Goal: Information Seeking & Learning: Compare options

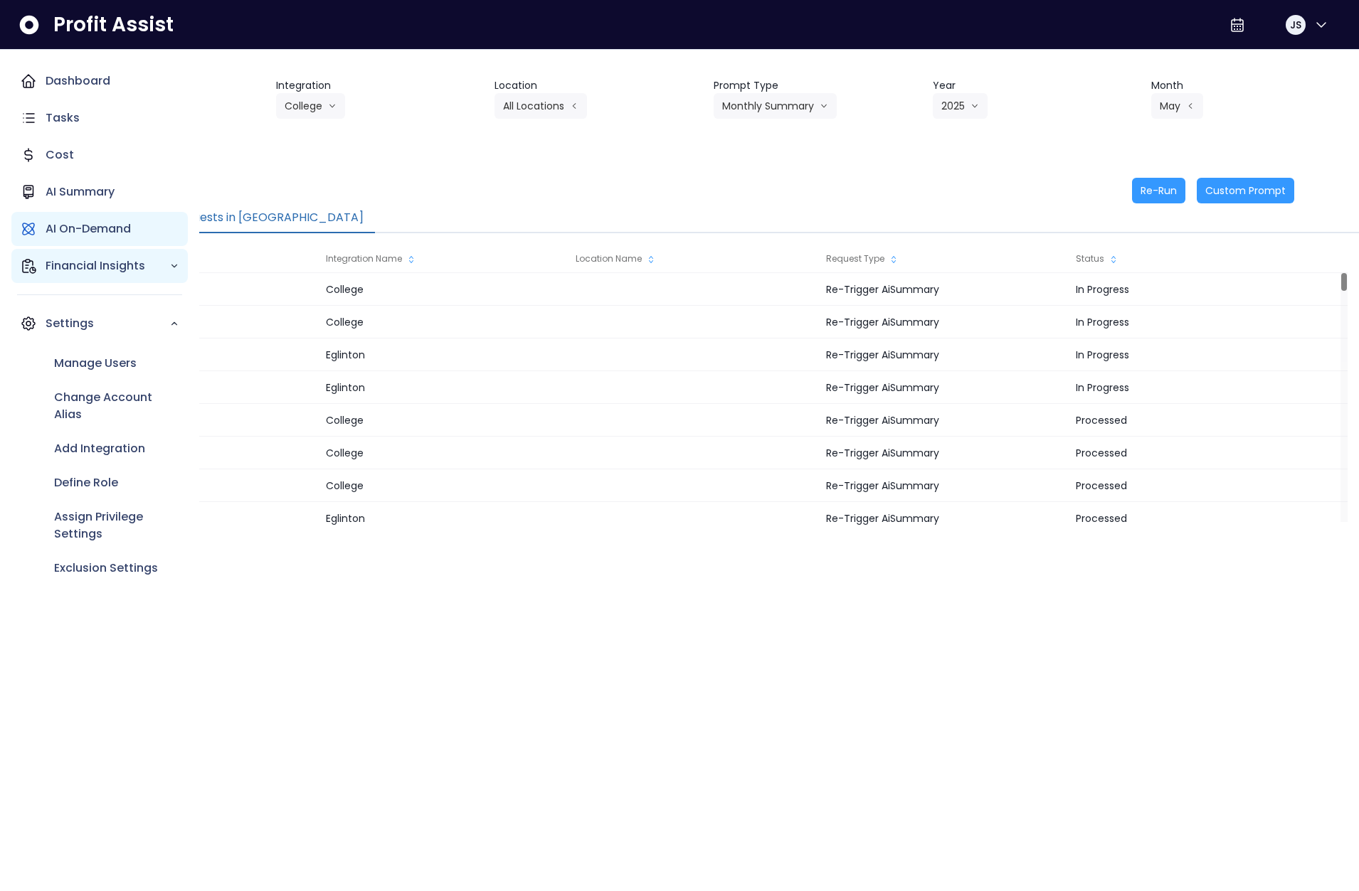
click at [17, 271] on div "Financial Insights" at bounding box center [99, 266] width 176 height 34
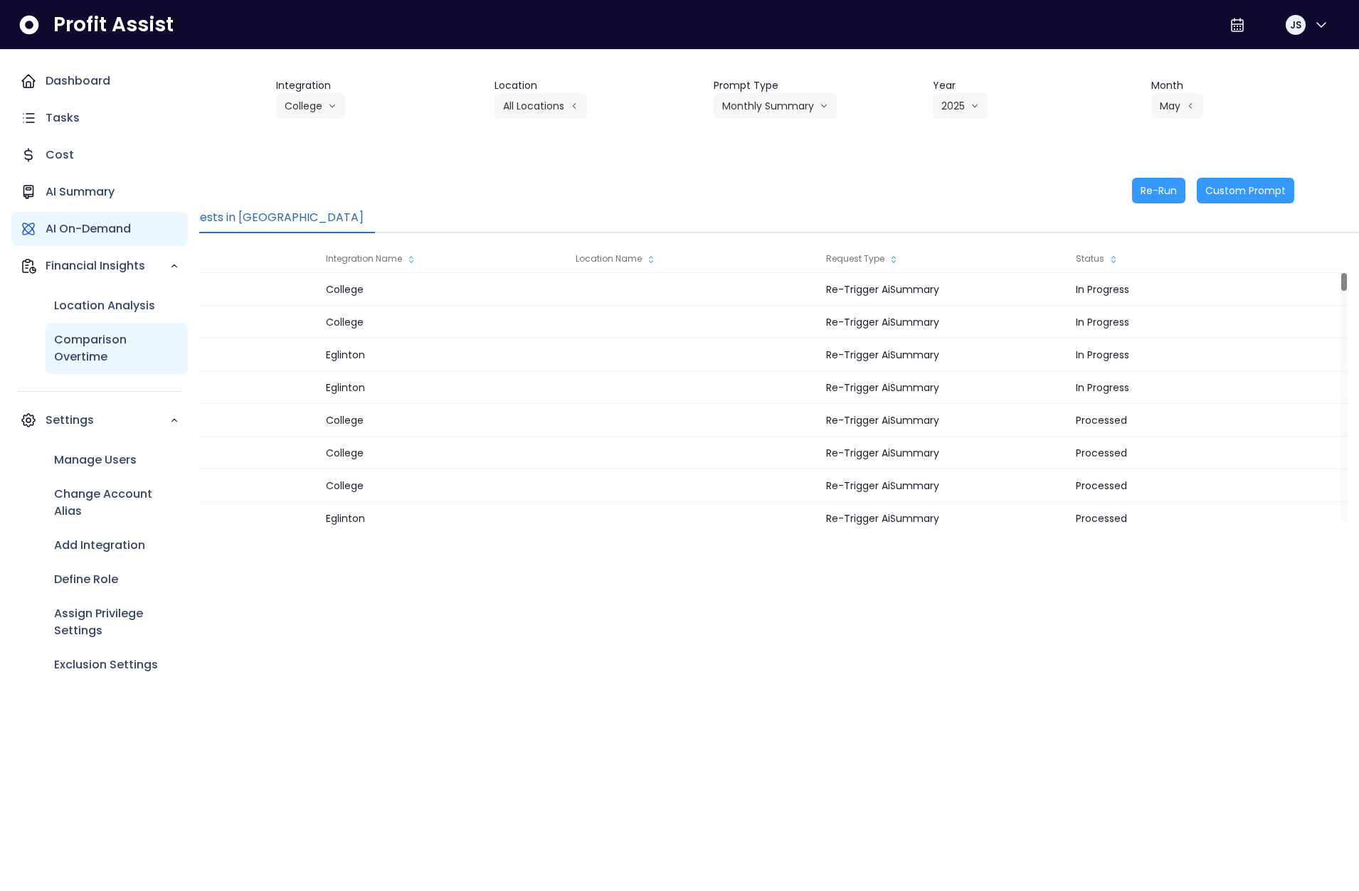
click at [99, 351] on p "Comparison Overtime" at bounding box center [116, 349] width 125 height 34
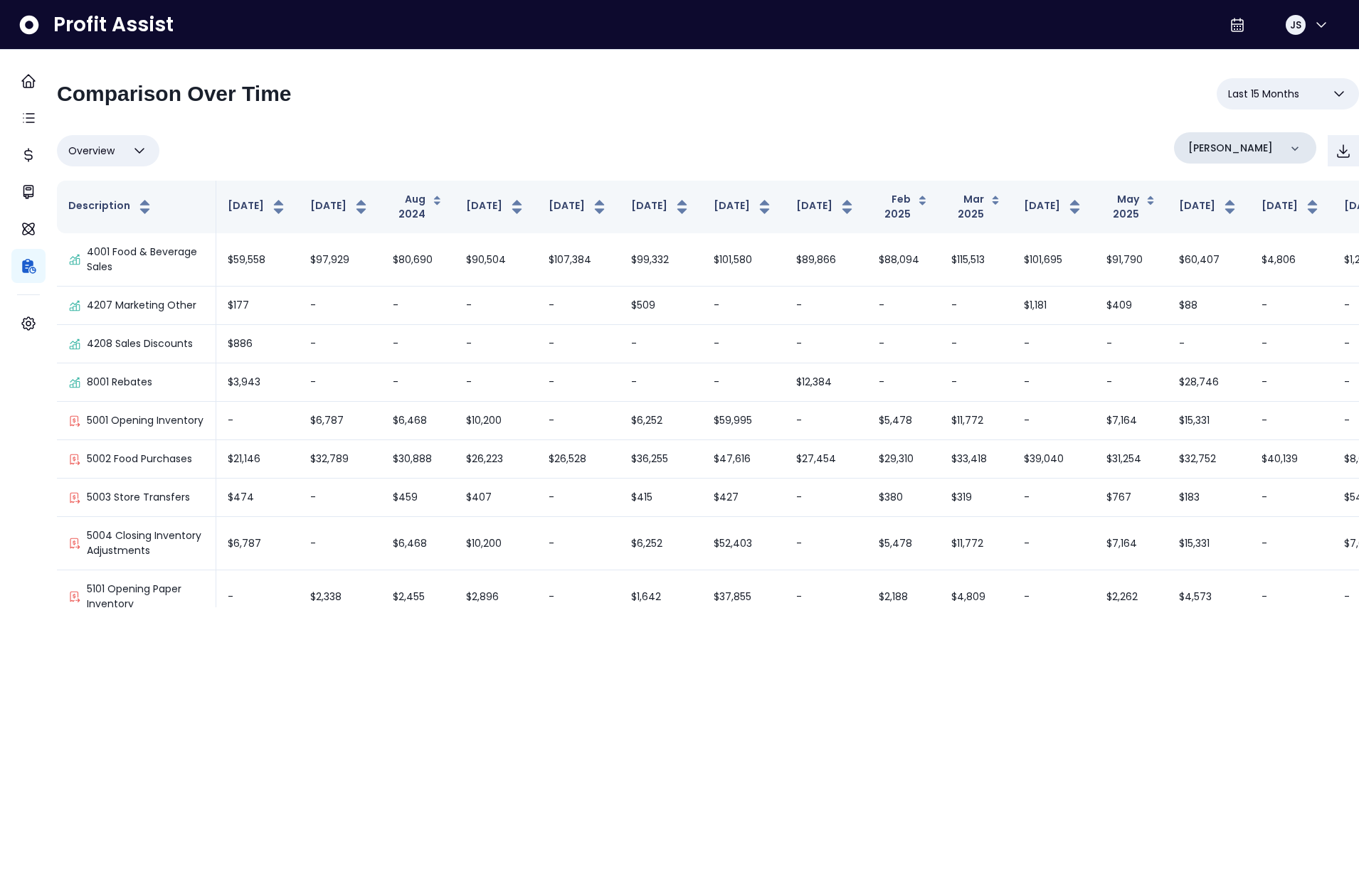
click at [1090, 156] on div "[PERSON_NAME]" at bounding box center [1245, 147] width 142 height 31
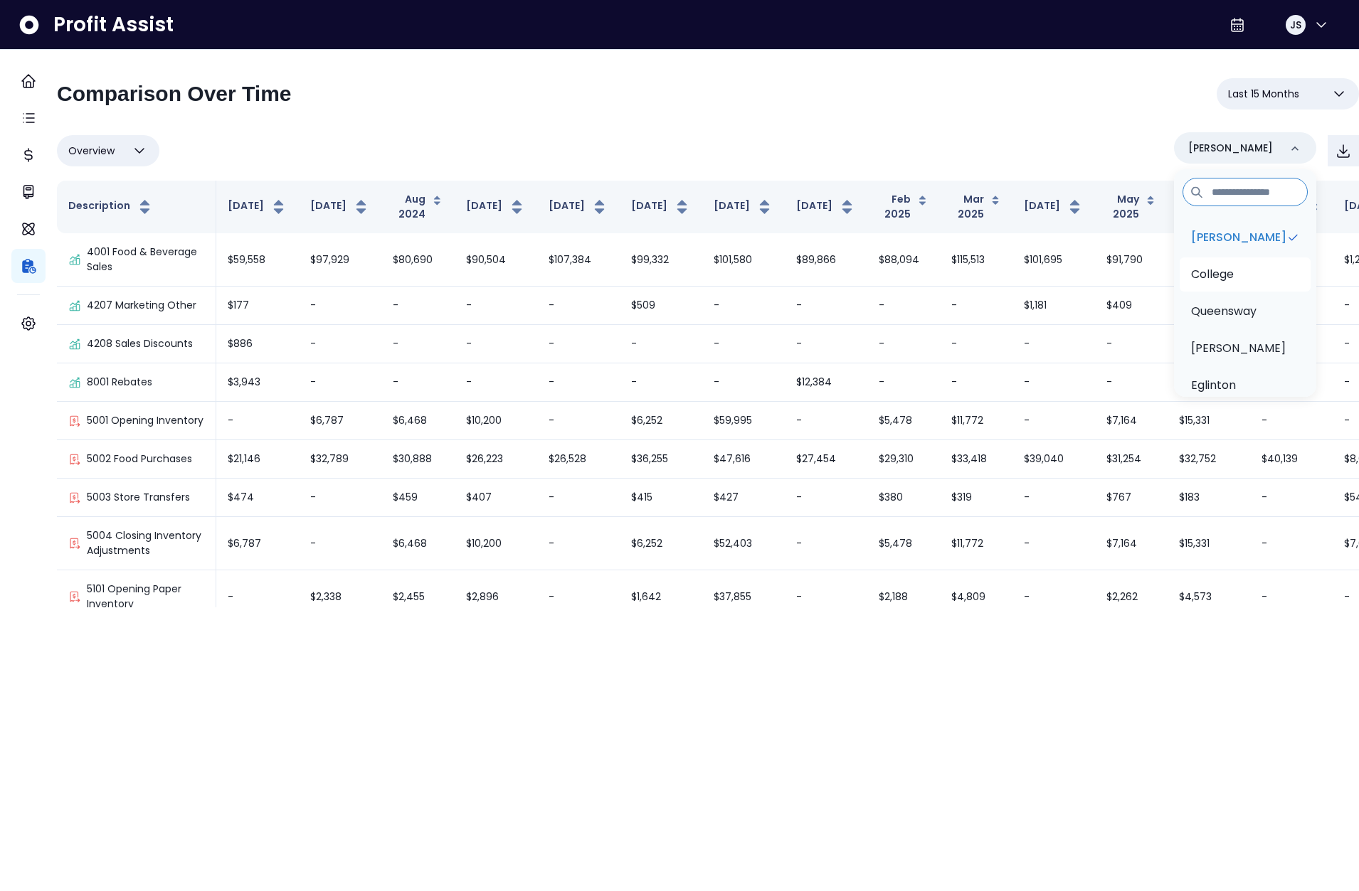
click at [1090, 283] on li "College" at bounding box center [1245, 275] width 131 height 34
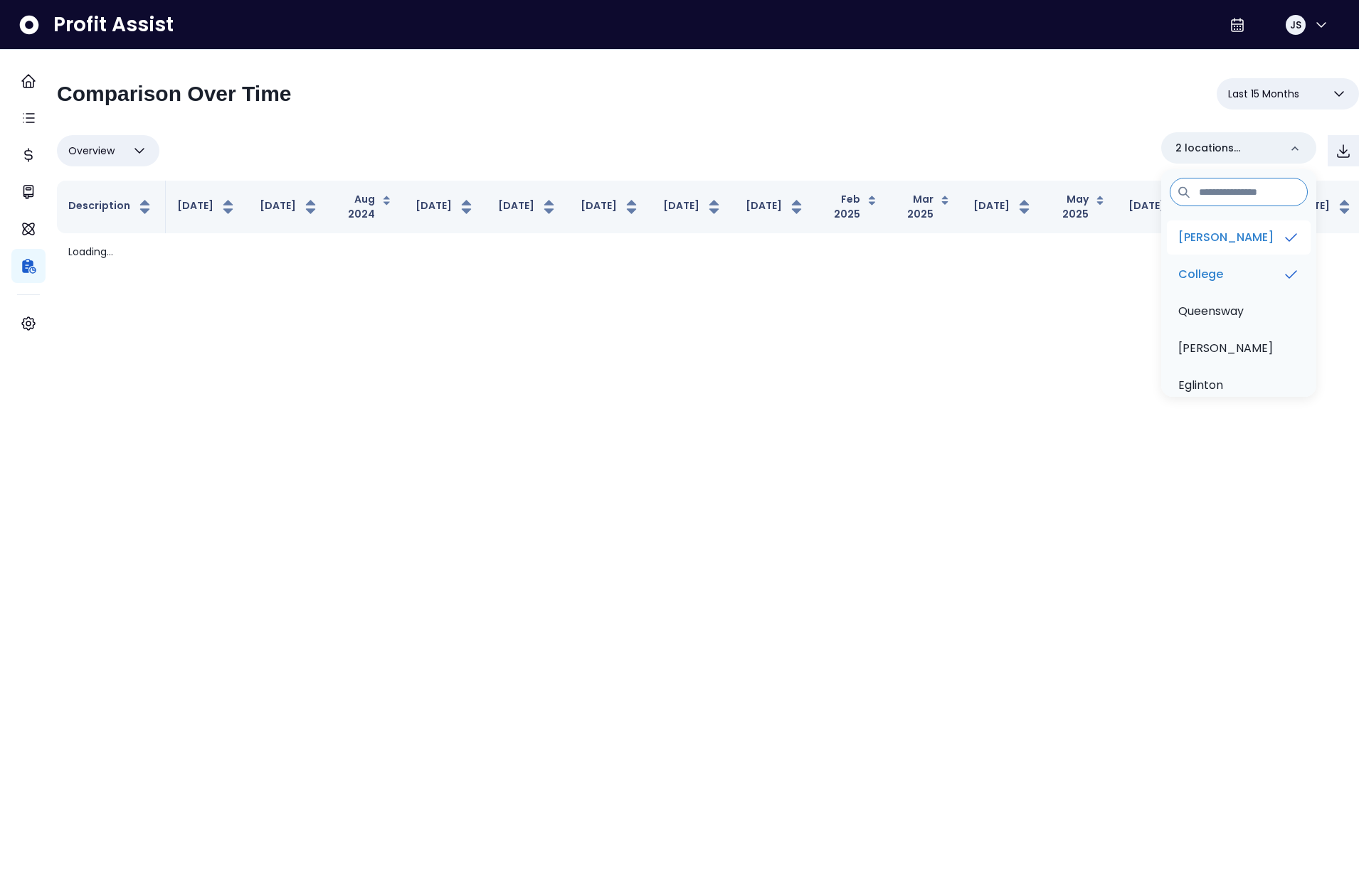
click at [1090, 243] on p "[PERSON_NAME]" at bounding box center [1225, 237] width 95 height 17
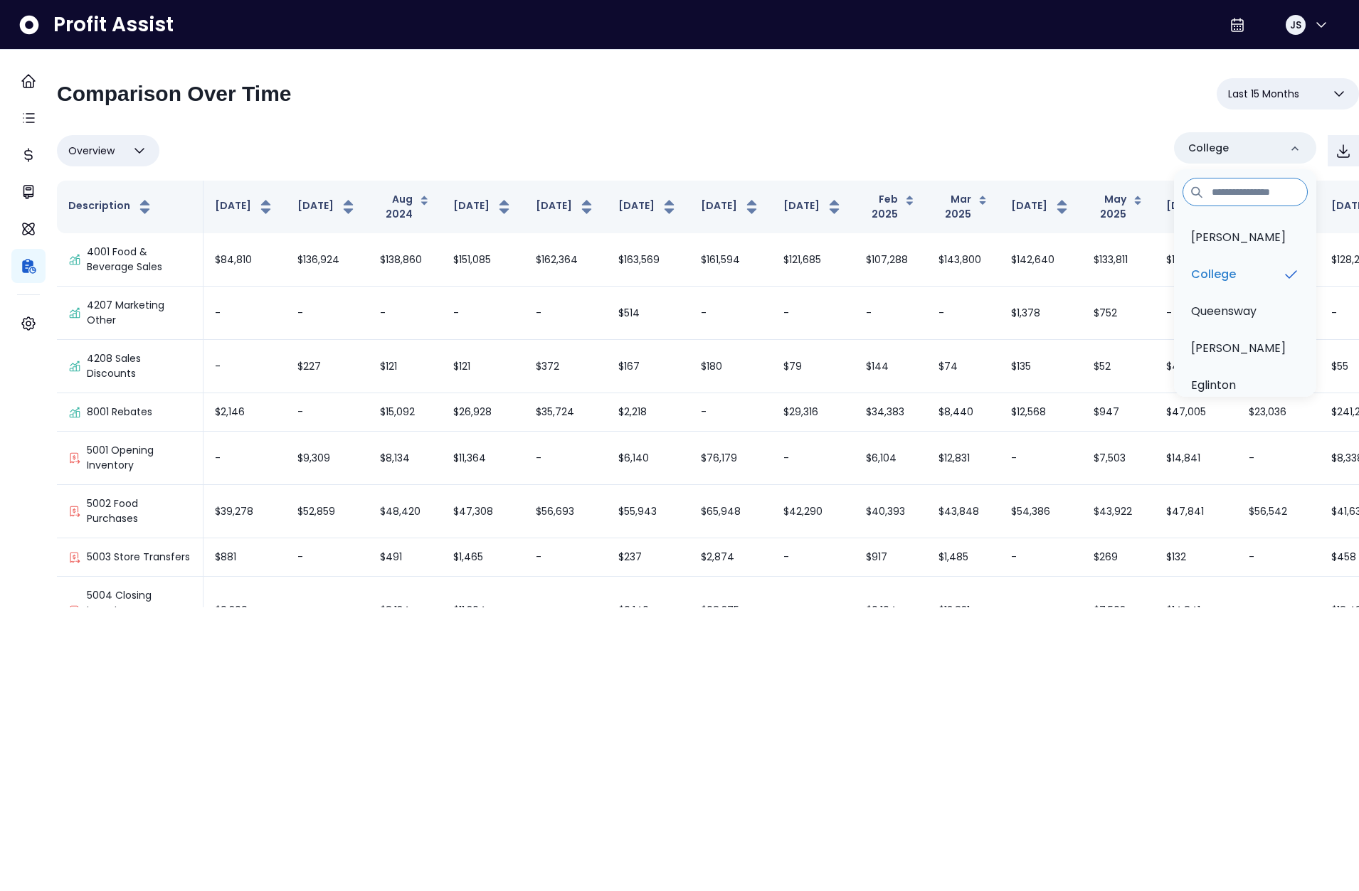
click at [1090, 102] on span "Last 15 Months" at bounding box center [1263, 93] width 71 height 17
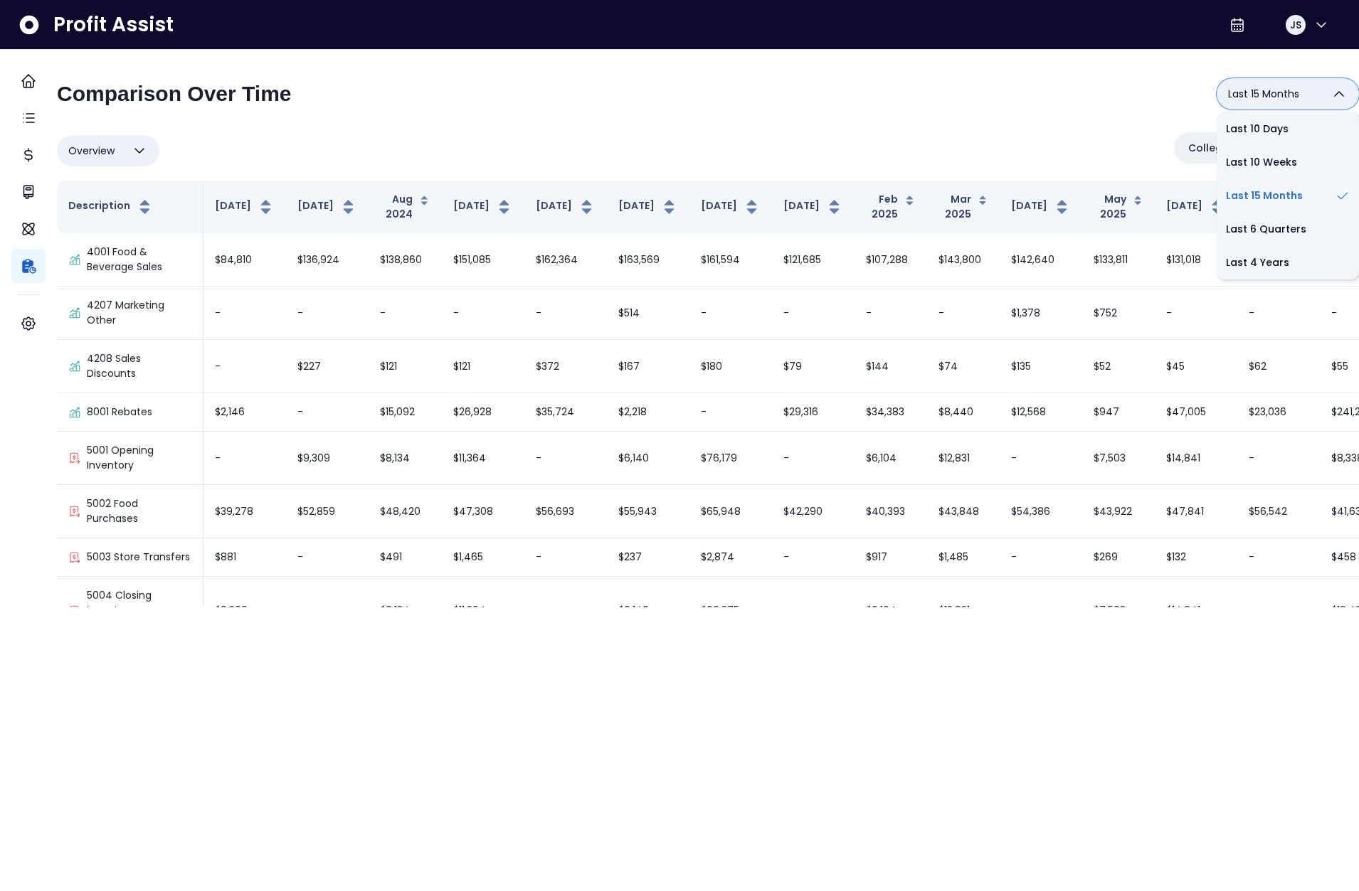
click at [1069, 141] on div "Overview Overview % of cost % of sales % of budget ******** College" at bounding box center [708, 150] width 1302 height 37
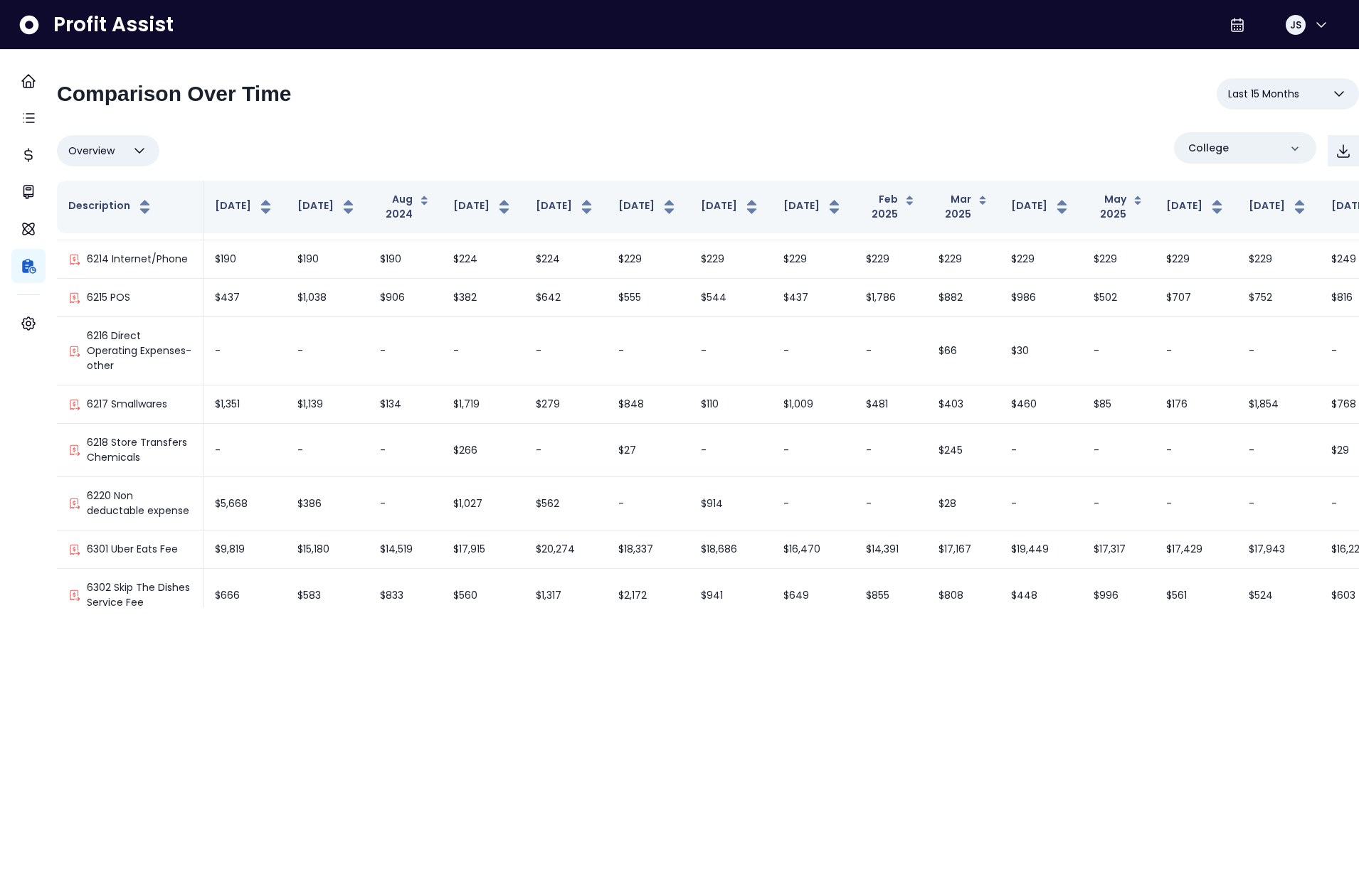
scroll to position [3283, 0]
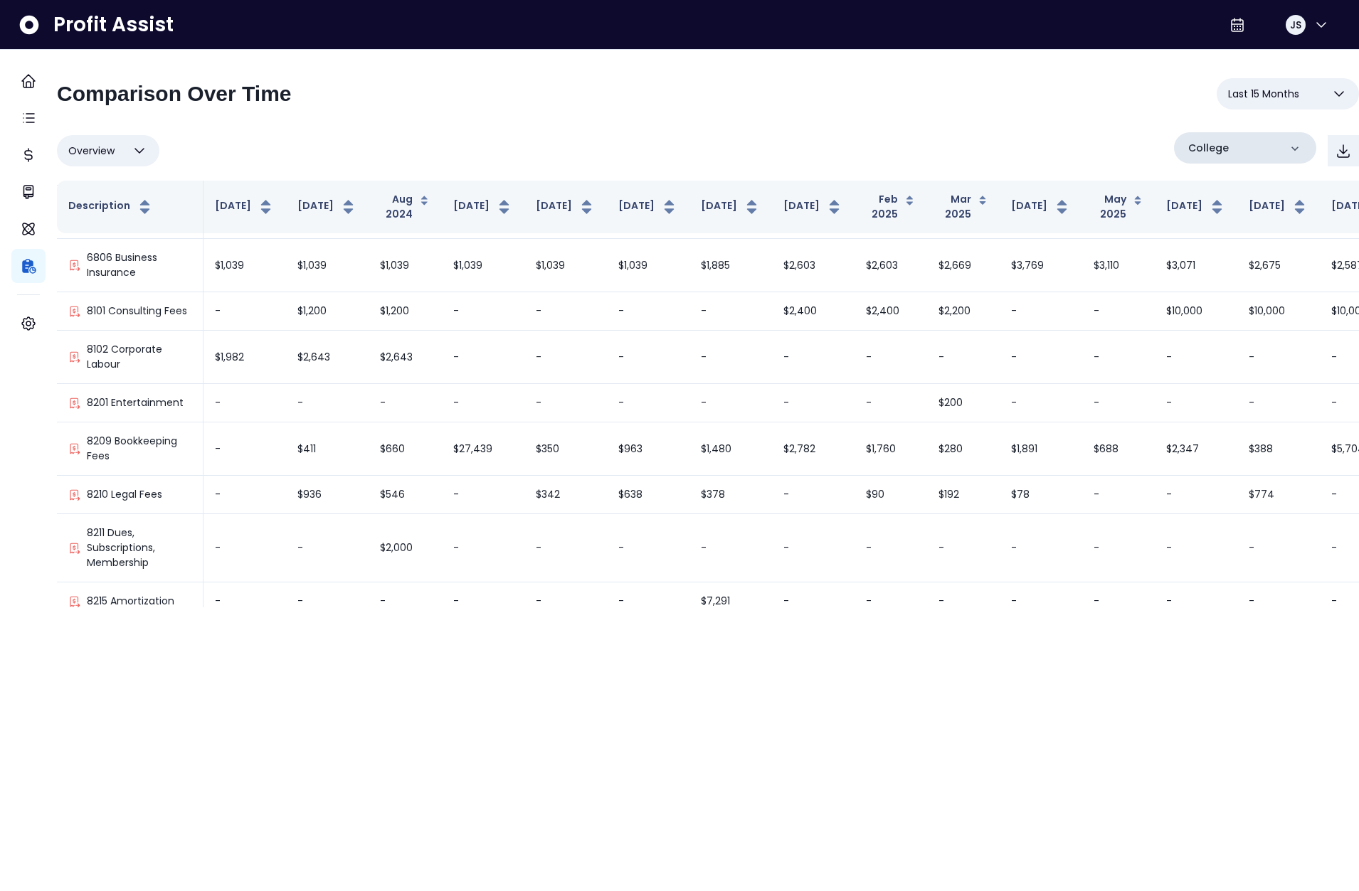
click at [1090, 157] on div "College" at bounding box center [1245, 147] width 142 height 31
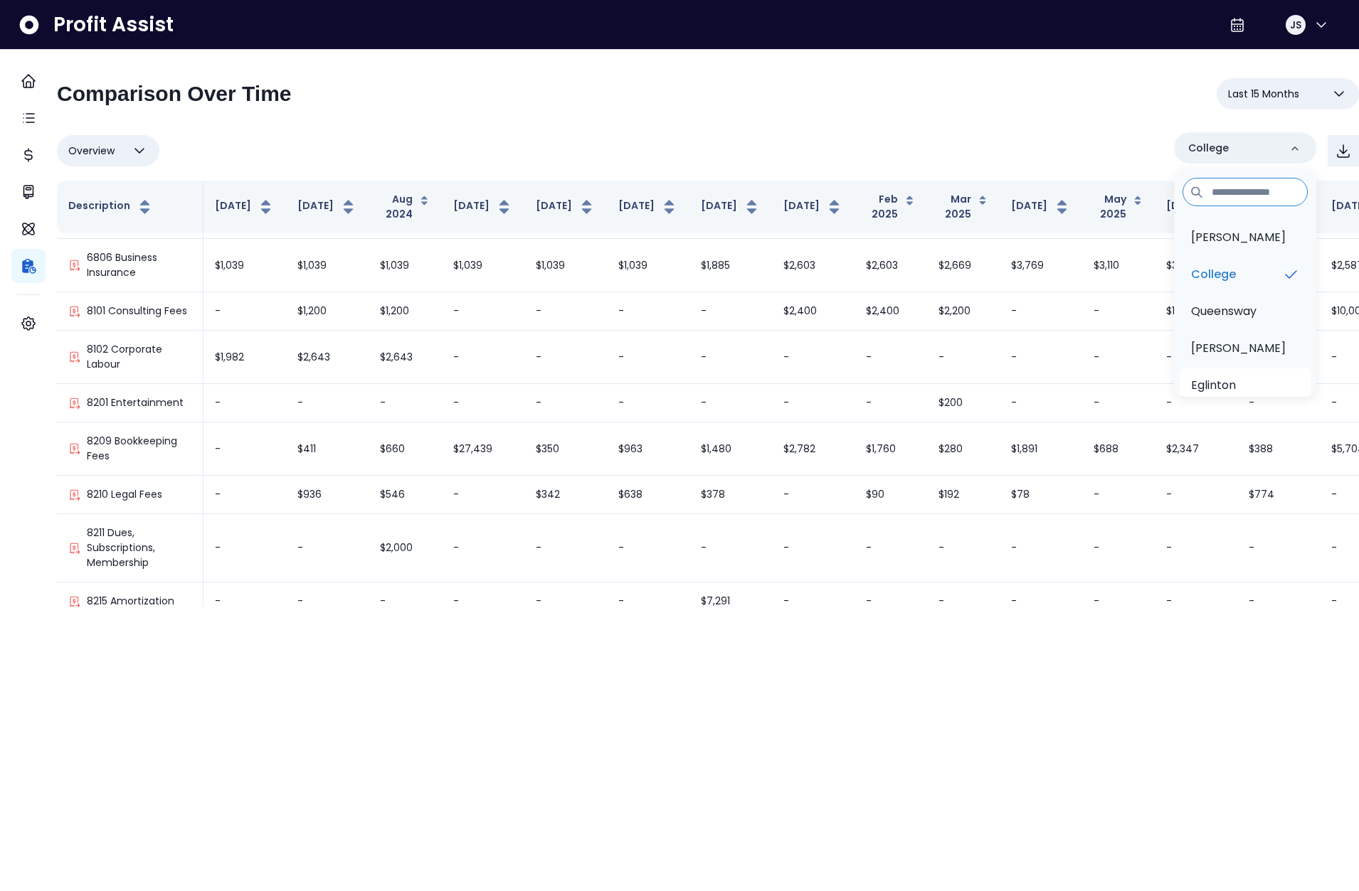
click at [1090, 378] on p "Eglinton" at bounding box center [1213, 385] width 45 height 17
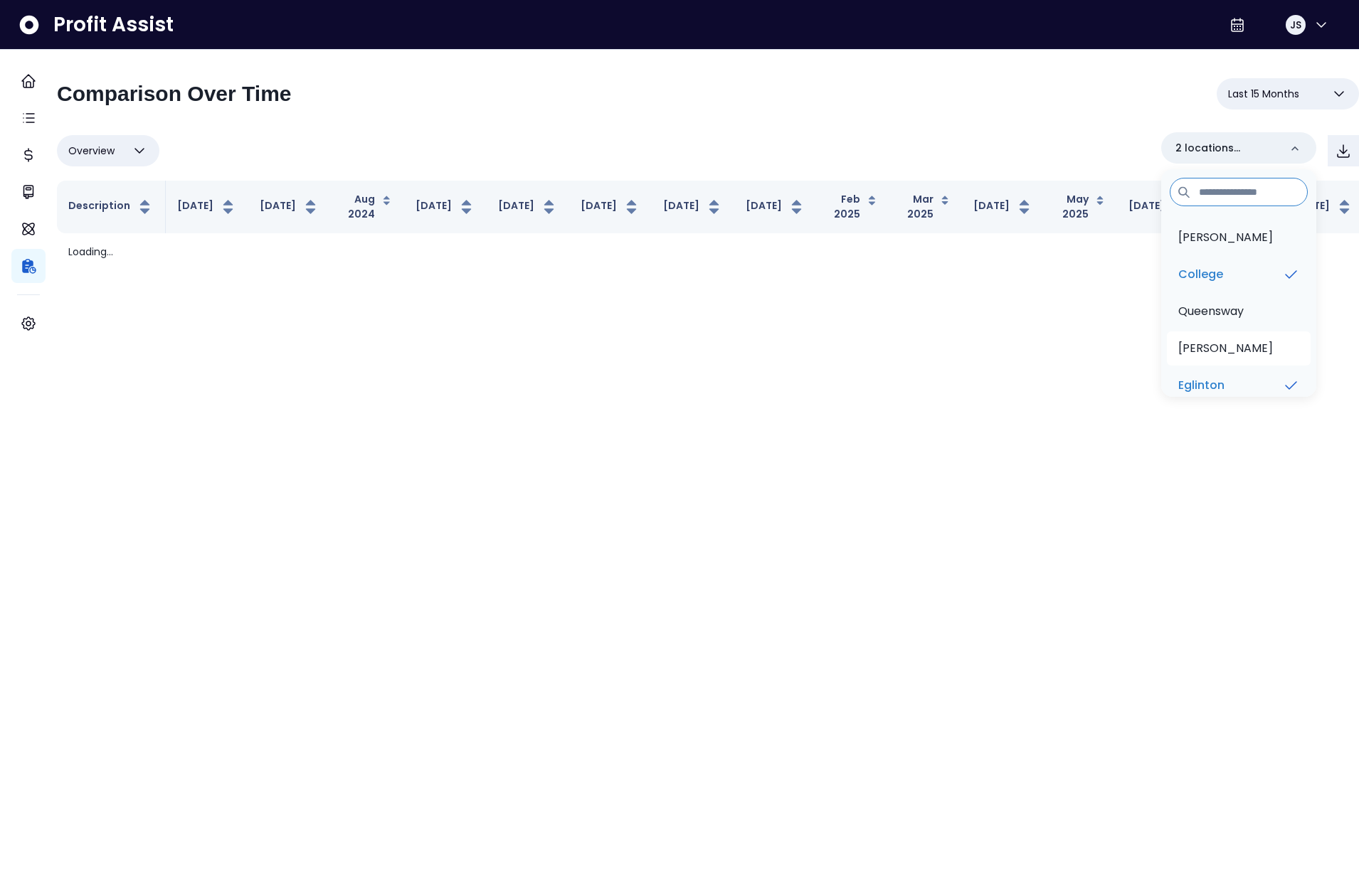
scroll to position [0, 0]
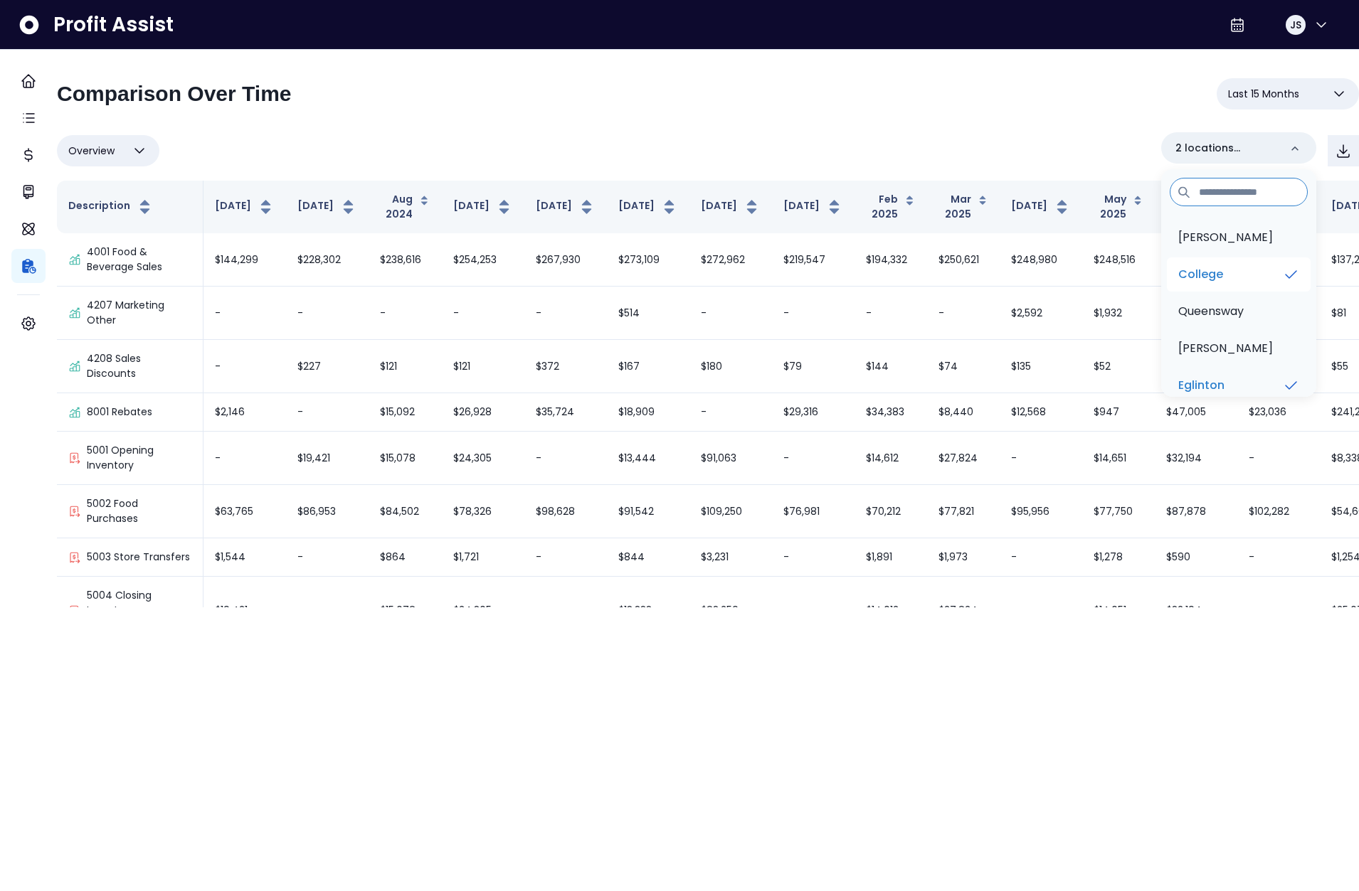
click at [1090, 274] on li "College" at bounding box center [1239, 275] width 144 height 34
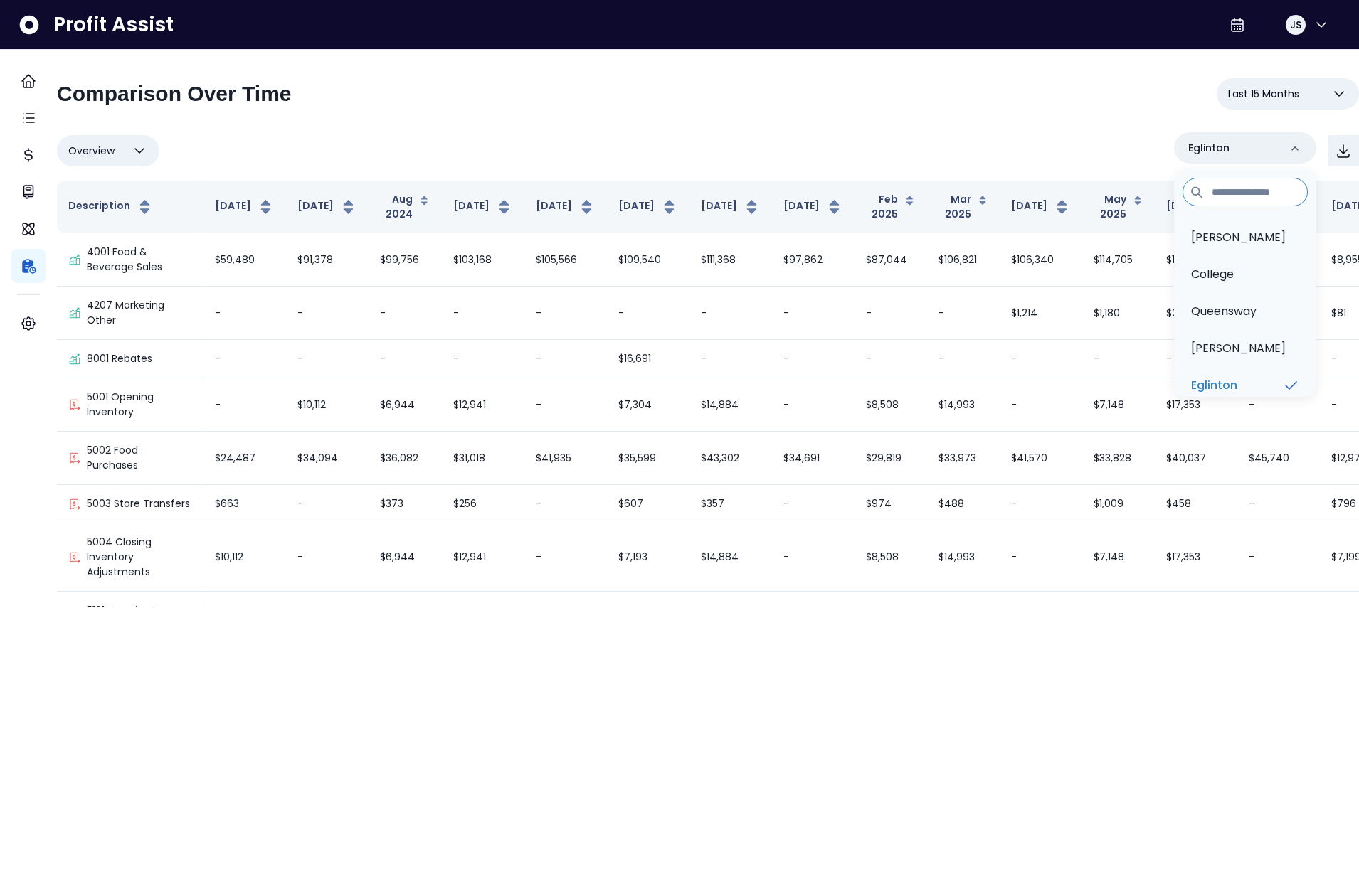
click at [784, 139] on div "Overview Overview % of cost % of sales % of budget ******** [GEOGRAPHIC_DATA][P…" at bounding box center [708, 150] width 1302 height 37
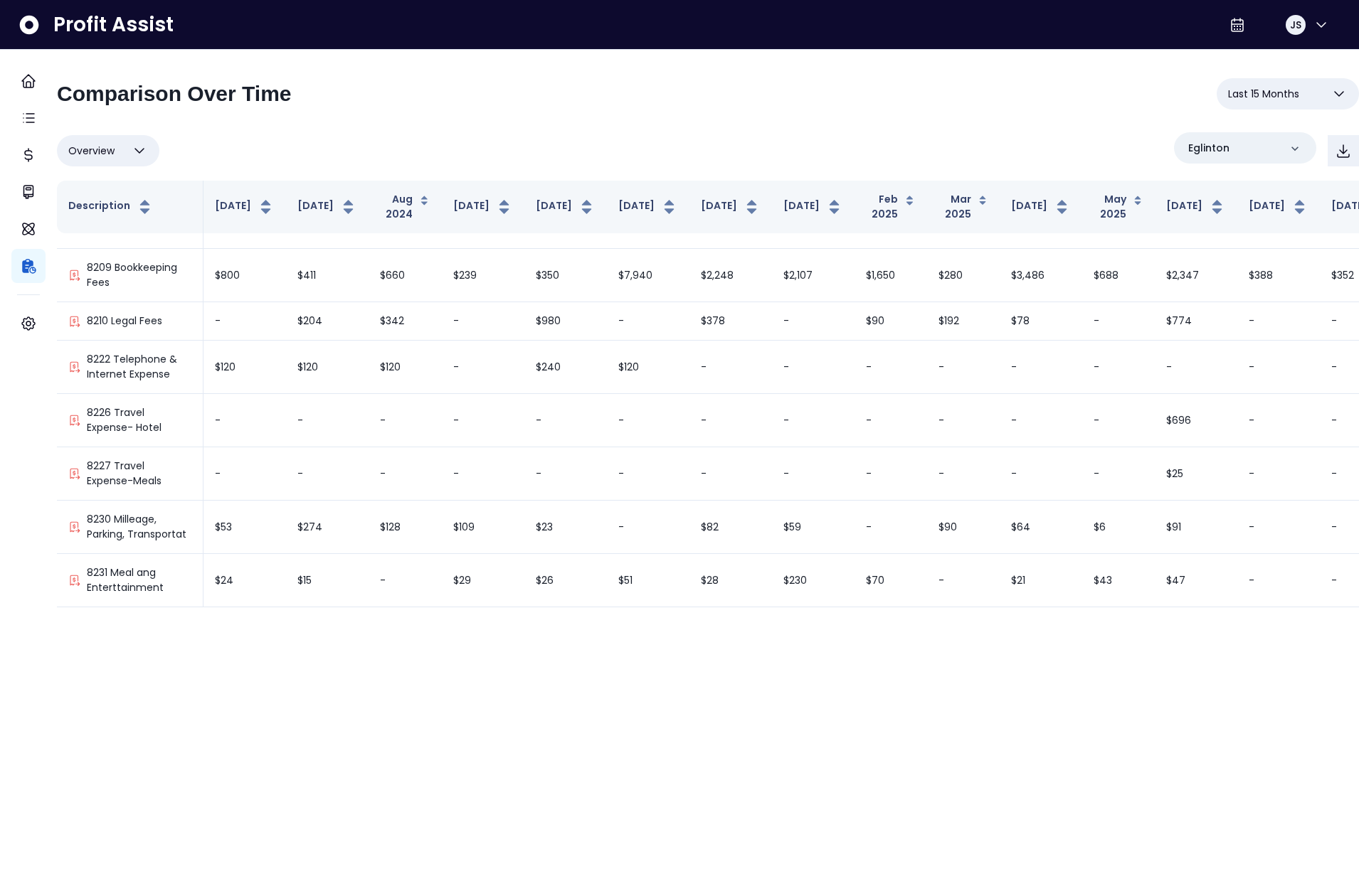
scroll to position [3139, 0]
